Goal: Task Accomplishment & Management: Manage account settings

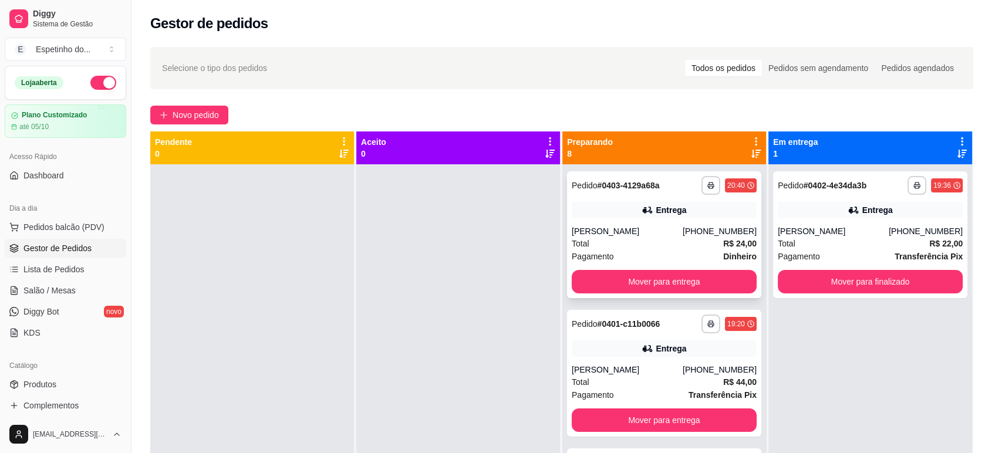
click at [618, 231] on div "**********" at bounding box center [664, 234] width 194 height 127
click at [634, 273] on button "Mover para entrega" at bounding box center [665, 282] width 180 height 23
click at [634, 273] on div "Mover para entrega" at bounding box center [664, 281] width 185 height 23
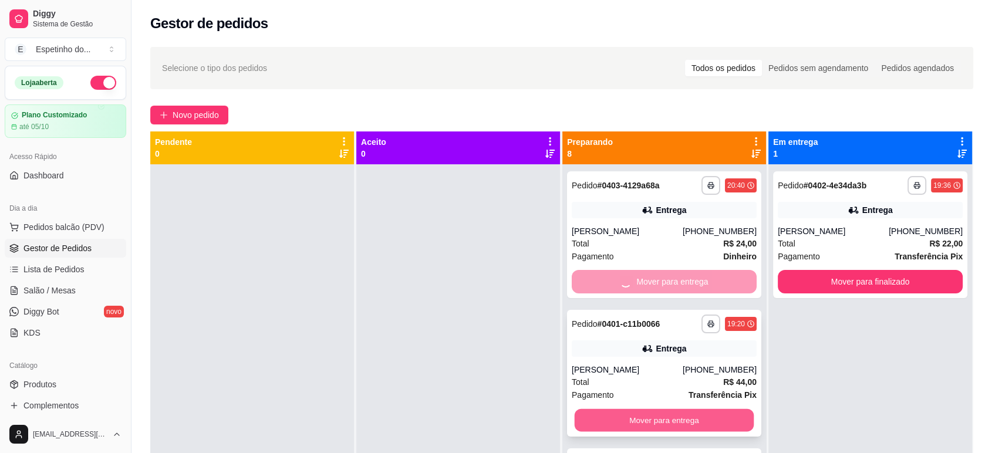
click at [649, 416] on button "Mover para entrega" at bounding box center [665, 420] width 180 height 23
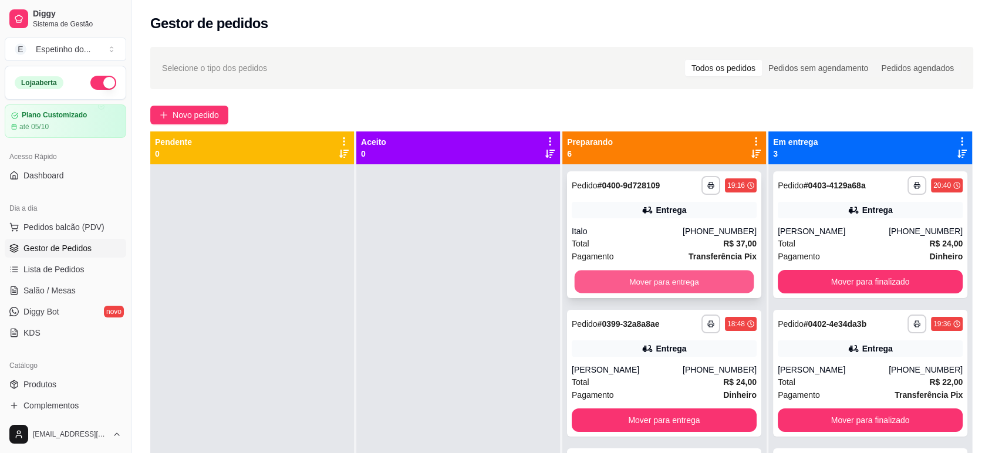
click at [659, 283] on button "Mover para entrega" at bounding box center [665, 282] width 180 height 23
click at [659, 283] on div "Mover para entrega" at bounding box center [664, 281] width 185 height 23
click at [661, 281] on button "Mover para entrega" at bounding box center [665, 282] width 180 height 23
click at [665, 285] on button "Mover para entrega" at bounding box center [665, 282] width 180 height 23
click at [667, 287] on button "Mover para entrega" at bounding box center [664, 281] width 185 height 23
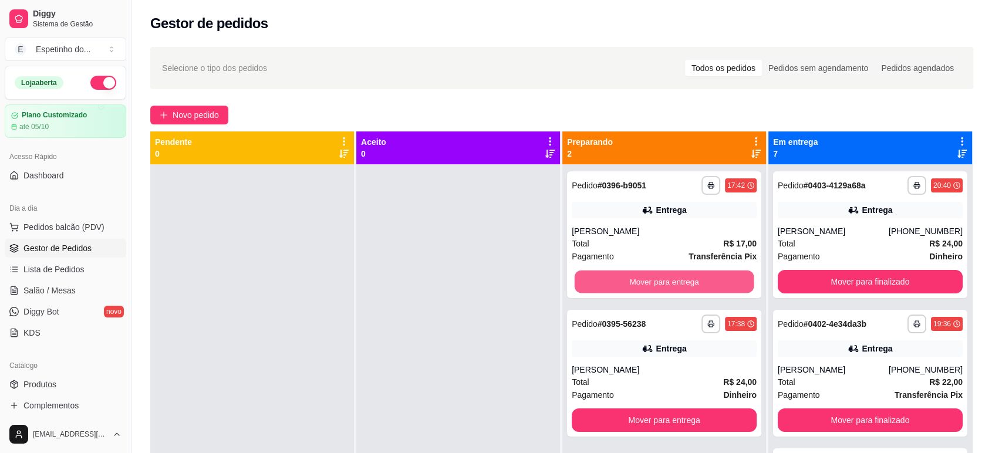
click at [667, 287] on button "Mover para entrega" at bounding box center [665, 282] width 180 height 23
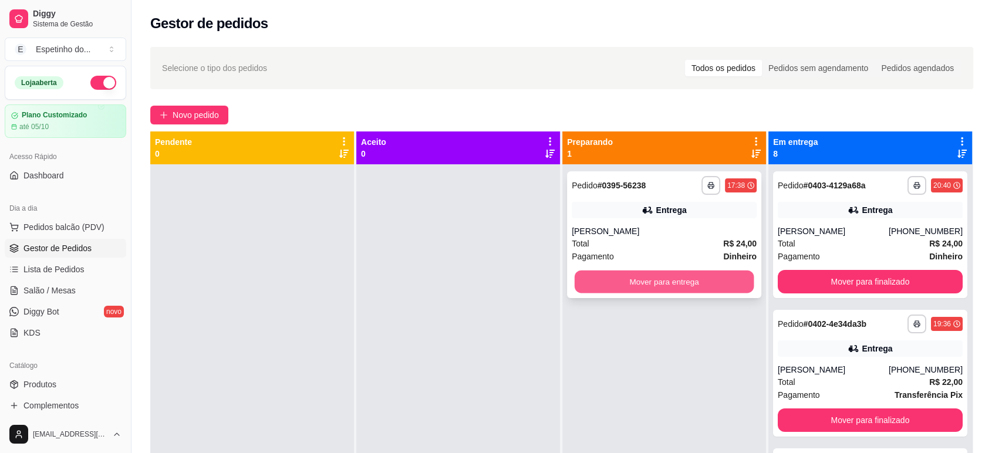
click at [667, 282] on button "Mover para entrega" at bounding box center [665, 282] width 180 height 23
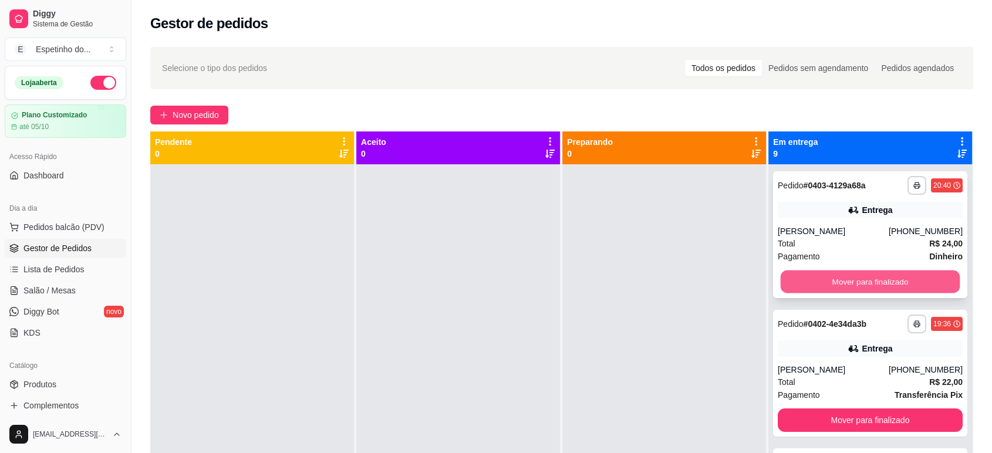
click at [841, 291] on button "Mover para finalizado" at bounding box center [871, 282] width 180 height 23
click at [841, 276] on button "Mover para finalizado" at bounding box center [871, 282] width 180 height 23
click at [842, 276] on button "Mover para finalizado" at bounding box center [870, 281] width 185 height 23
click at [844, 278] on button "Mover para finalizado" at bounding box center [871, 282] width 180 height 23
click at [846, 280] on button "Mover para finalizado" at bounding box center [871, 282] width 180 height 23
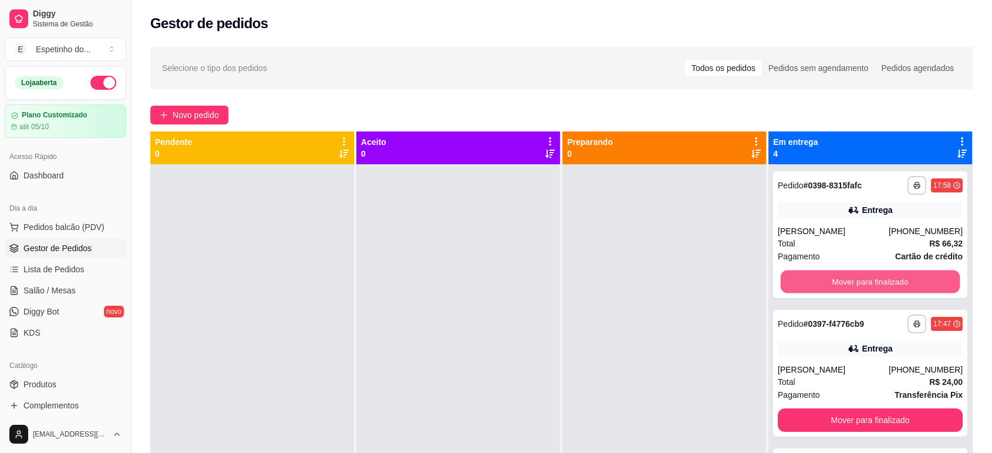
click at [846, 280] on button "Mover para finalizado" at bounding box center [871, 282] width 180 height 23
click at [847, 281] on button "Mover para finalizado" at bounding box center [871, 282] width 180 height 23
click at [849, 282] on button "Mover para finalizado" at bounding box center [871, 282] width 180 height 23
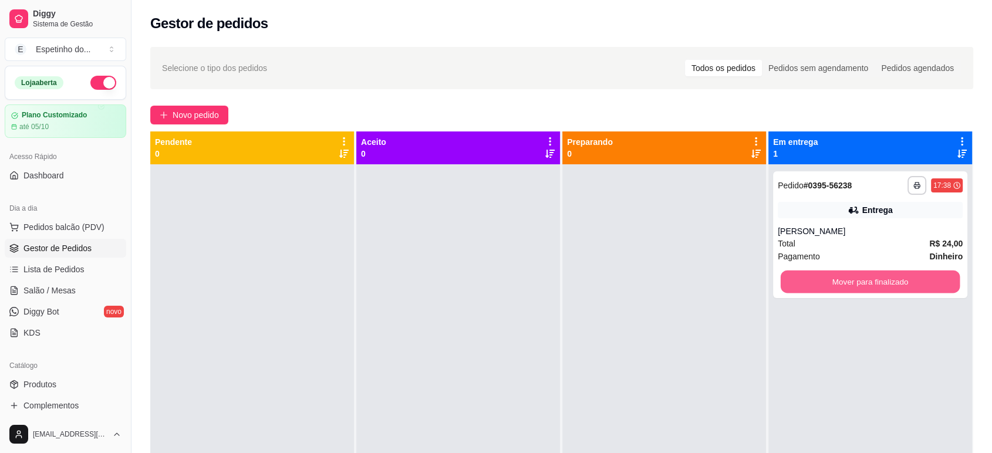
click at [850, 282] on button "Mover para finalizado" at bounding box center [871, 282] width 180 height 23
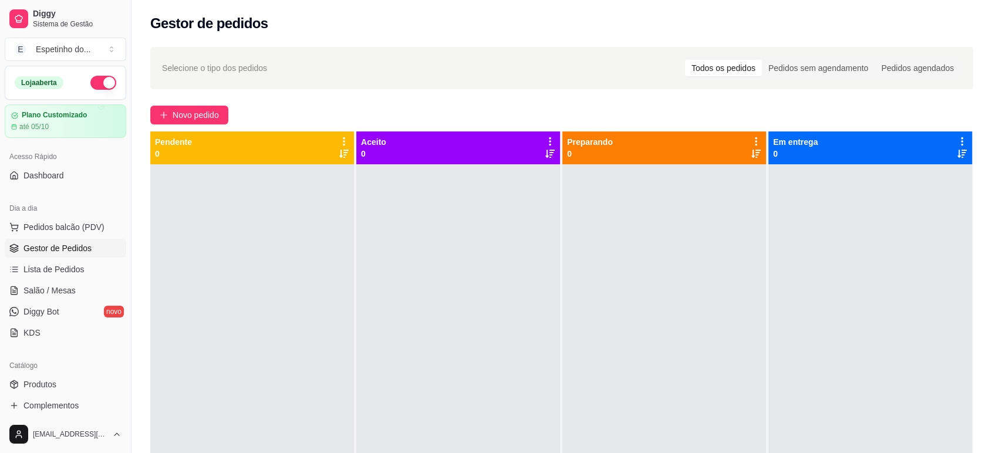
click at [94, 82] on button "button" at bounding box center [103, 83] width 26 height 14
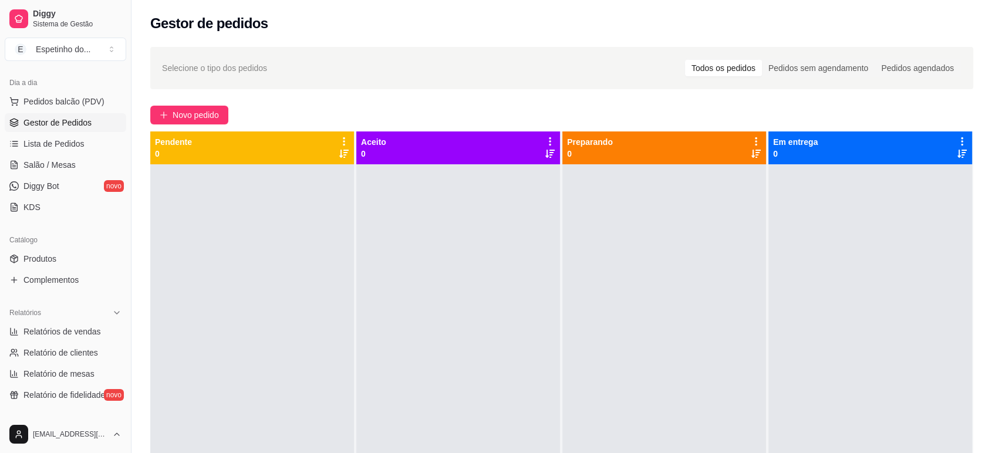
scroll to position [130, 0]
